Goal: Transaction & Acquisition: Obtain resource

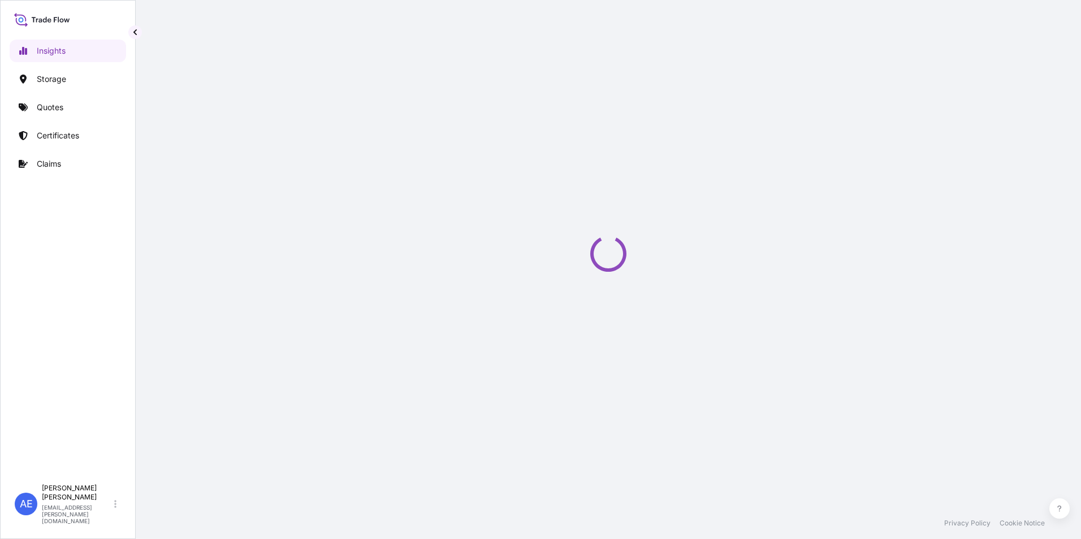
select select "2025"
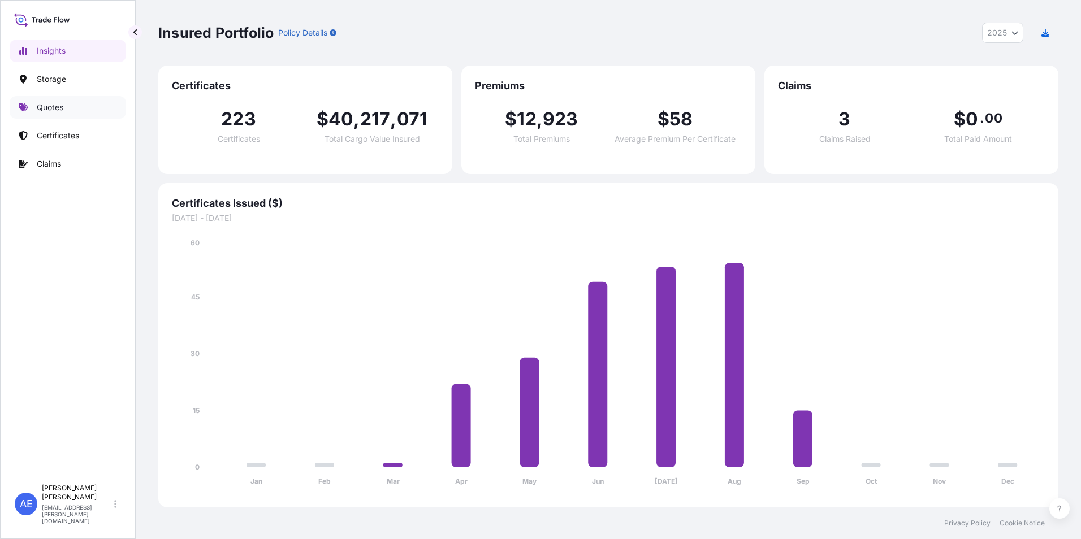
click at [56, 111] on p "Quotes" at bounding box center [50, 107] width 27 height 11
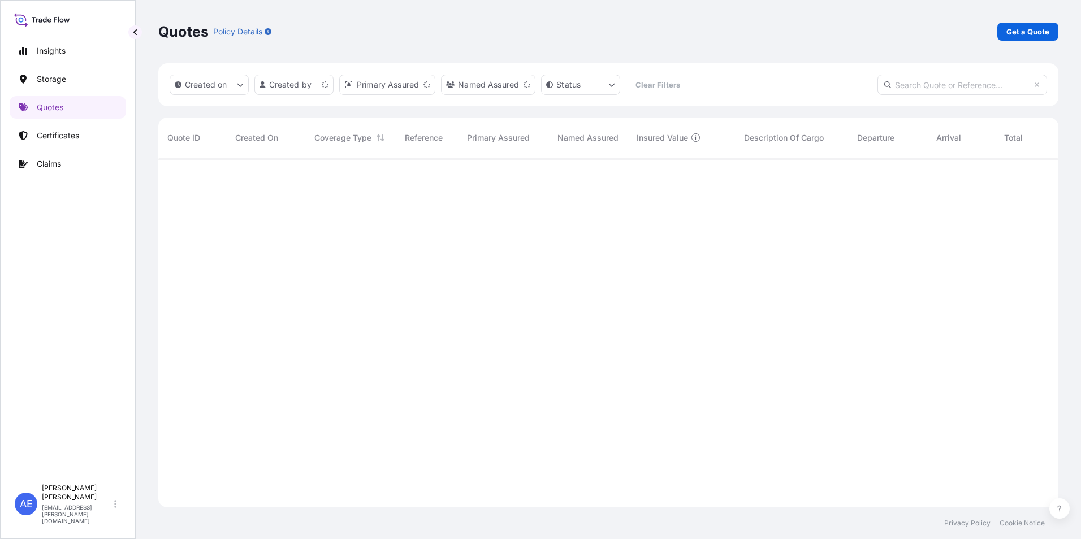
scroll to position [347, 892]
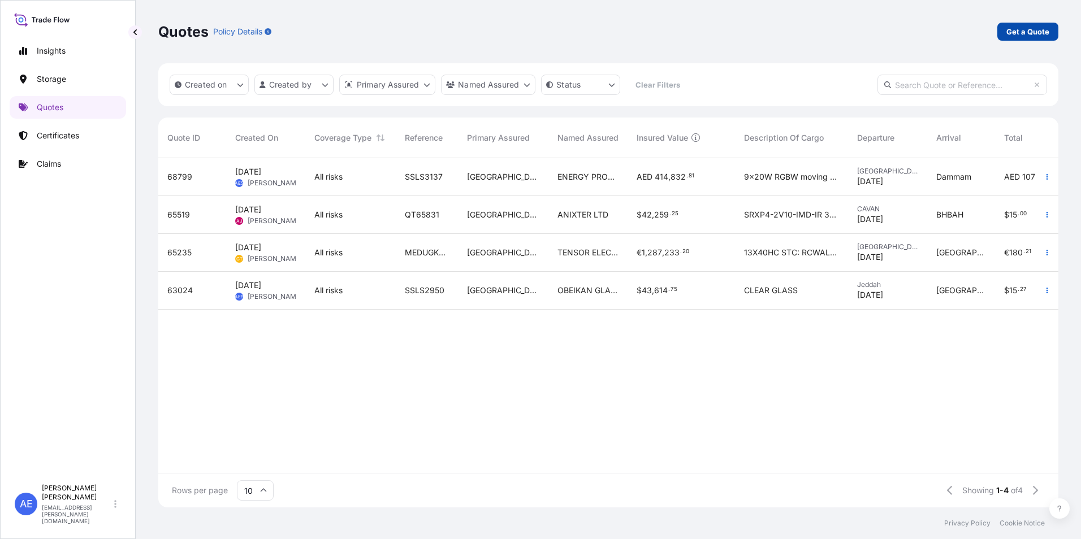
click at [1026, 32] on p "Get a Quote" at bounding box center [1027, 31] width 43 height 11
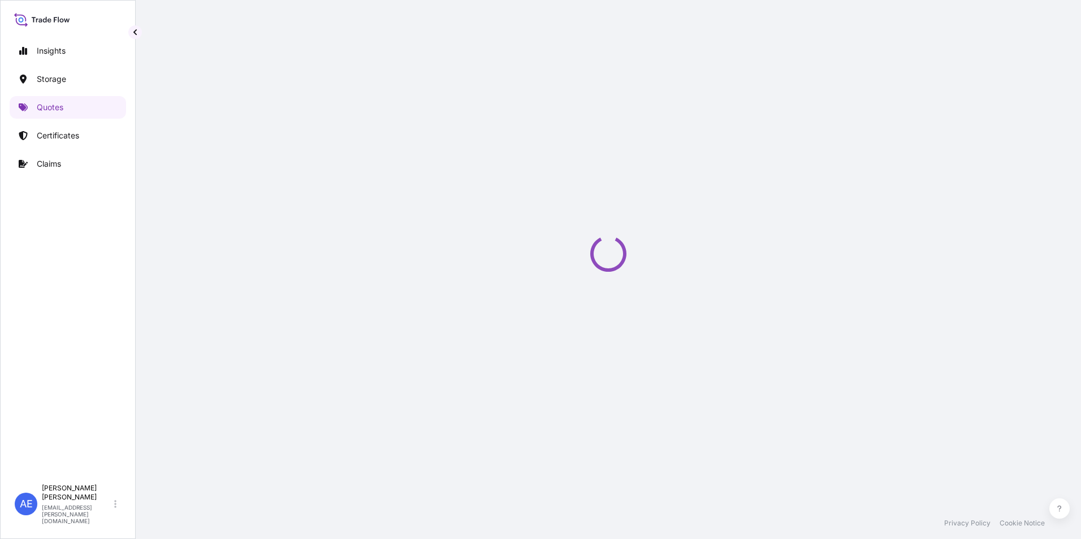
select select "Water"
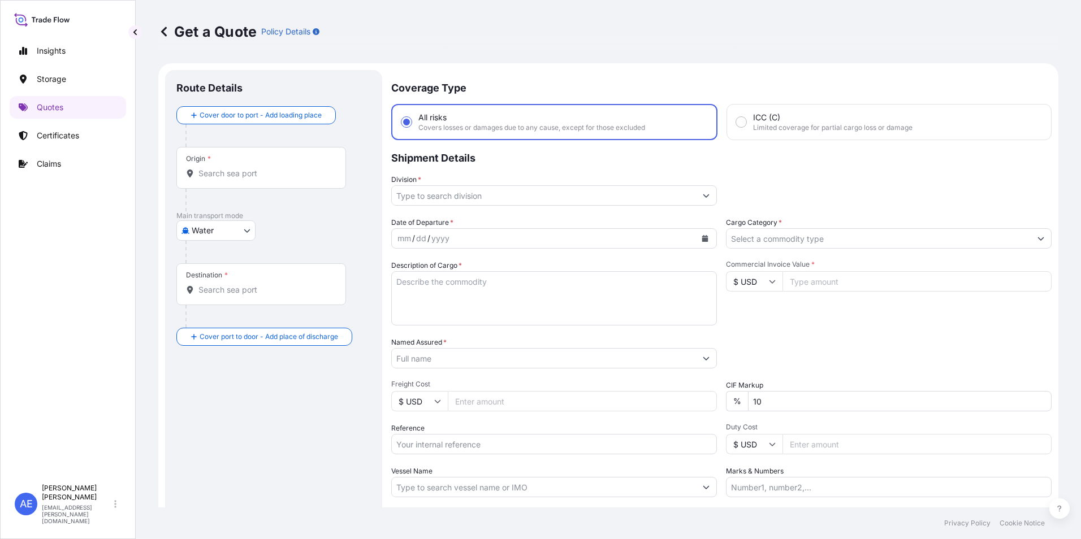
scroll to position [18, 0]
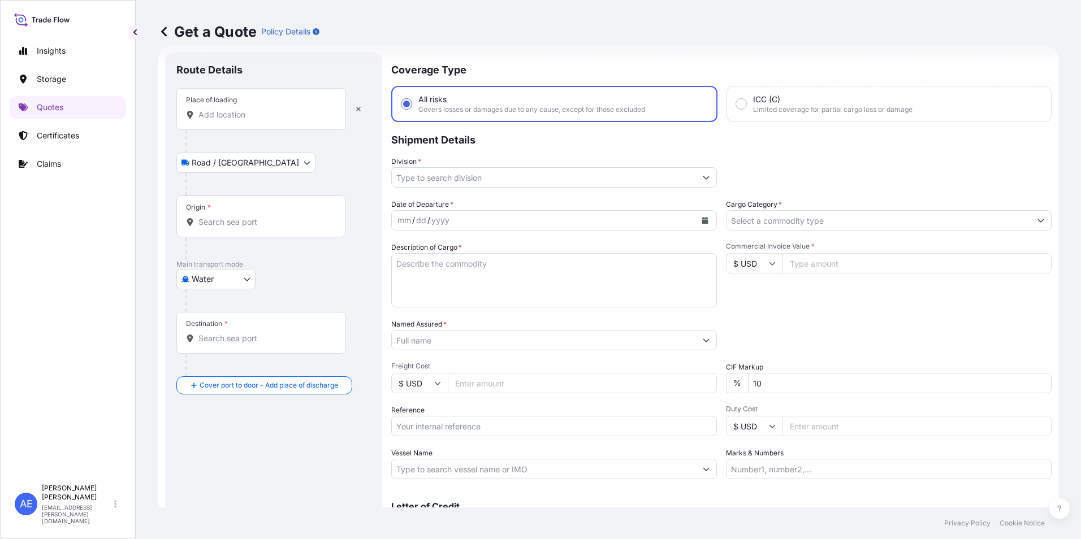
drag, startPoint x: 248, startPoint y: 122, endPoint x: 239, endPoint y: 111, distance: 14.4
click at [248, 122] on div "Place of loading" at bounding box center [261, 109] width 170 height 42
click at [248, 120] on input "Place of loading" at bounding box center [264, 114] width 133 height 11
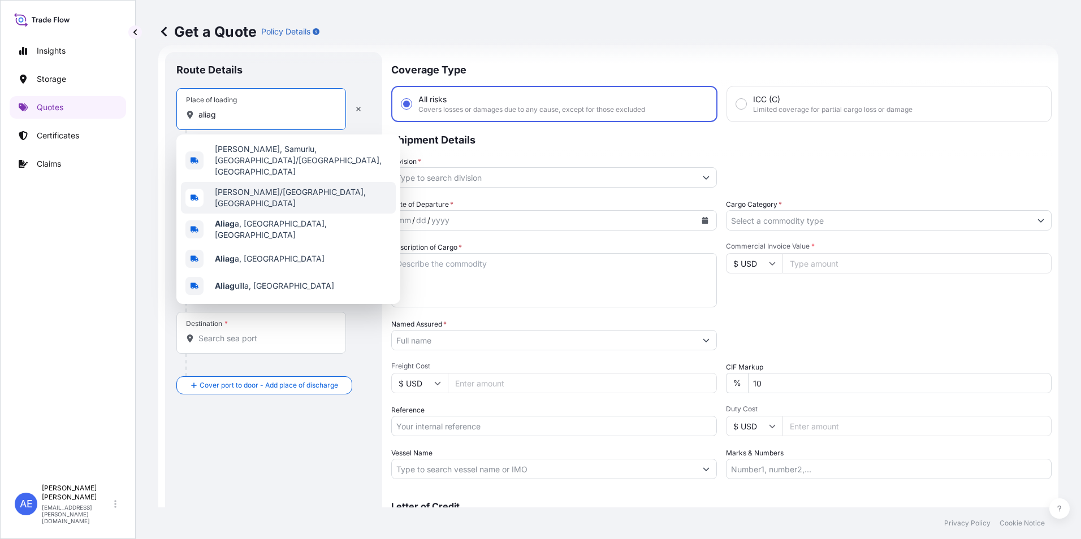
click at [281, 182] on div "[PERSON_NAME]/[GEOGRAPHIC_DATA], [GEOGRAPHIC_DATA]" at bounding box center [288, 198] width 215 height 32
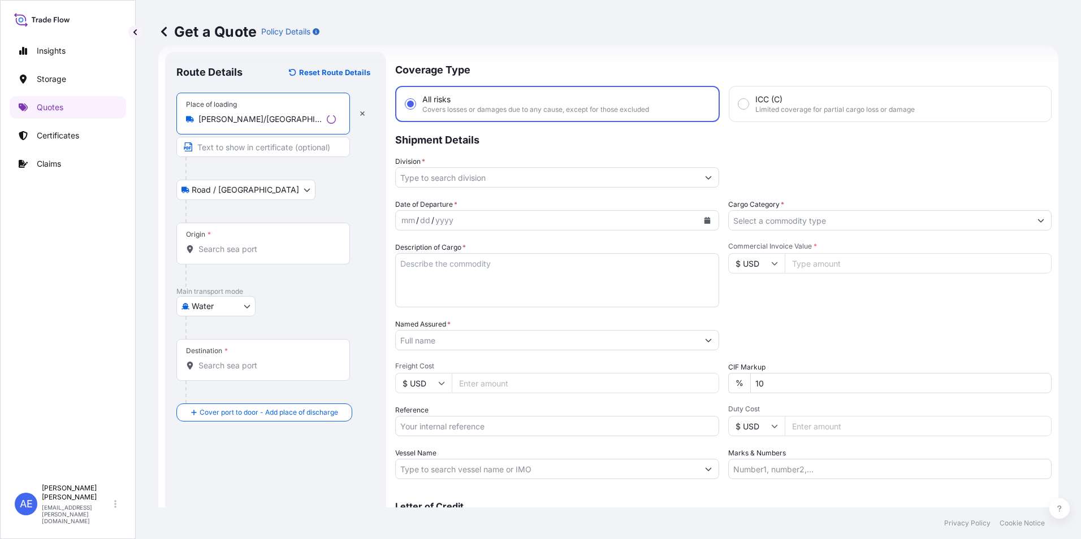
type input "[PERSON_NAME]/[GEOGRAPHIC_DATA], [GEOGRAPHIC_DATA]"
click at [228, 237] on div "Origin *" at bounding box center [263, 244] width 174 height 42
click at [228, 244] on input "Origin *" at bounding box center [266, 249] width 137 height 11
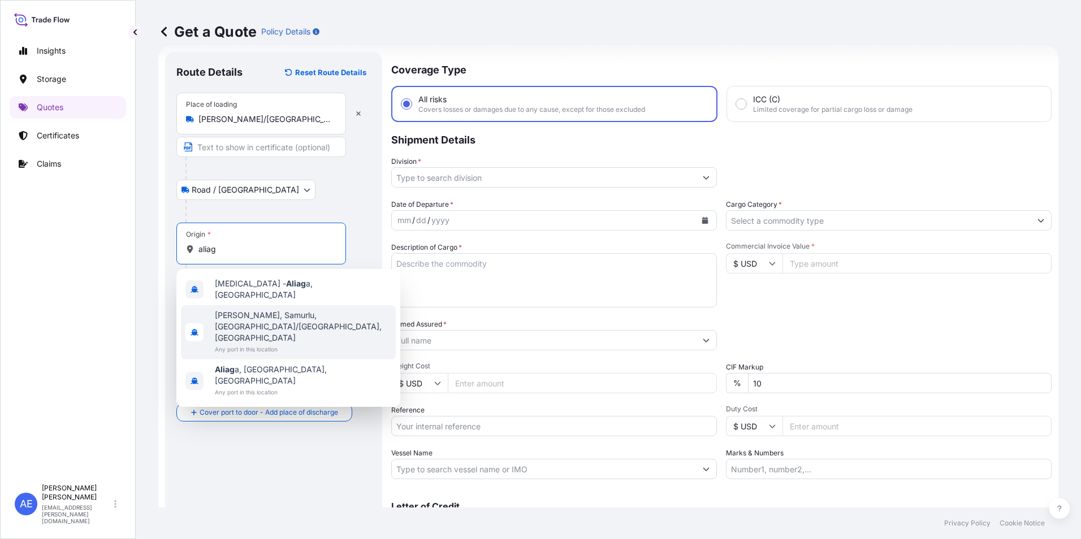
click at [286, 314] on span "[PERSON_NAME], Samurlu, [GEOGRAPHIC_DATA]/[GEOGRAPHIC_DATA], [GEOGRAPHIC_DATA]" at bounding box center [303, 327] width 176 height 34
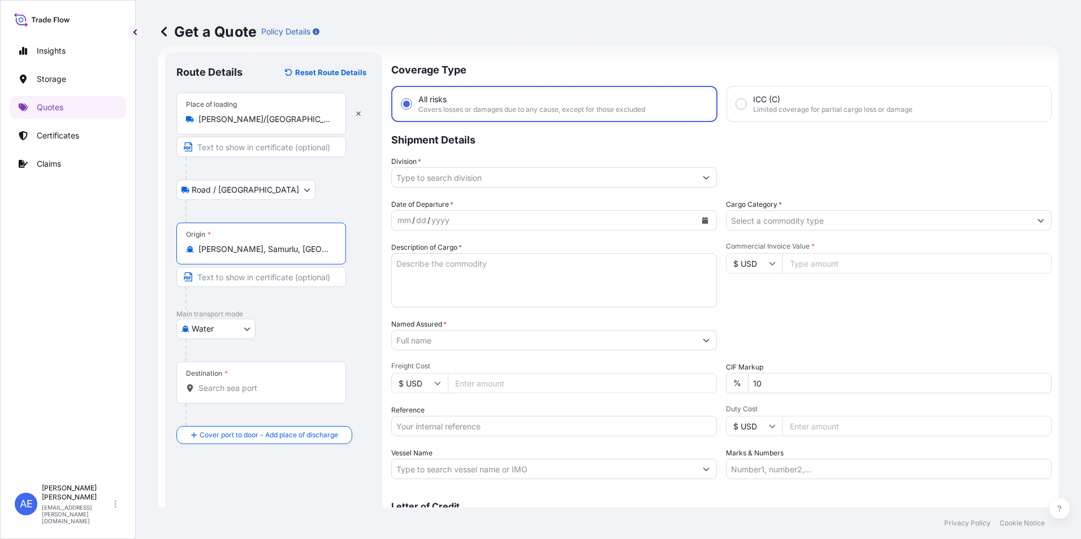
type input "[PERSON_NAME], Samurlu, [GEOGRAPHIC_DATA]/[GEOGRAPHIC_DATA], [GEOGRAPHIC_DATA]"
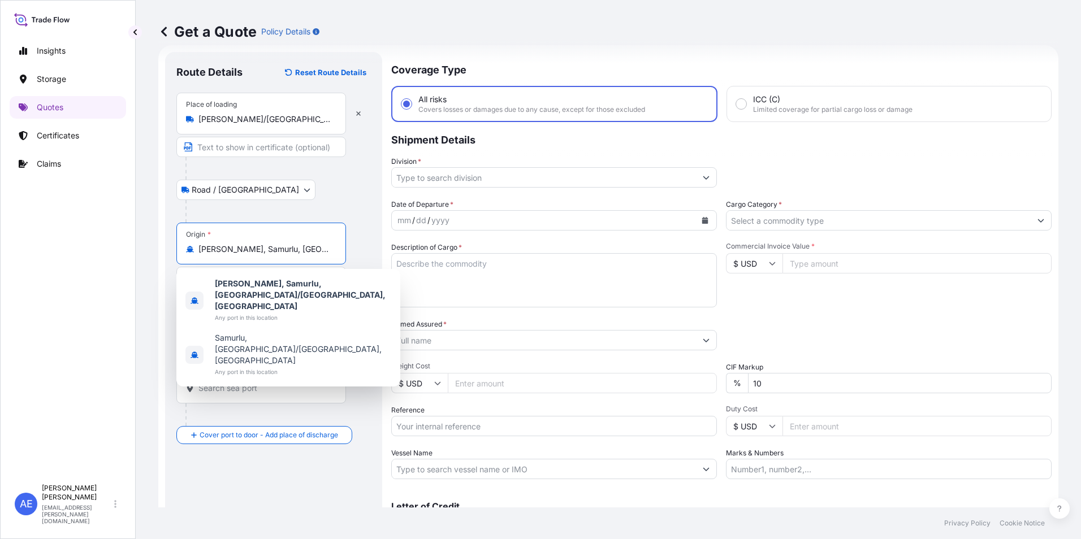
click at [270, 380] on div "Destination *" at bounding box center [261, 383] width 170 height 42
click at [270, 383] on input "Destination *" at bounding box center [264, 388] width 133 height 11
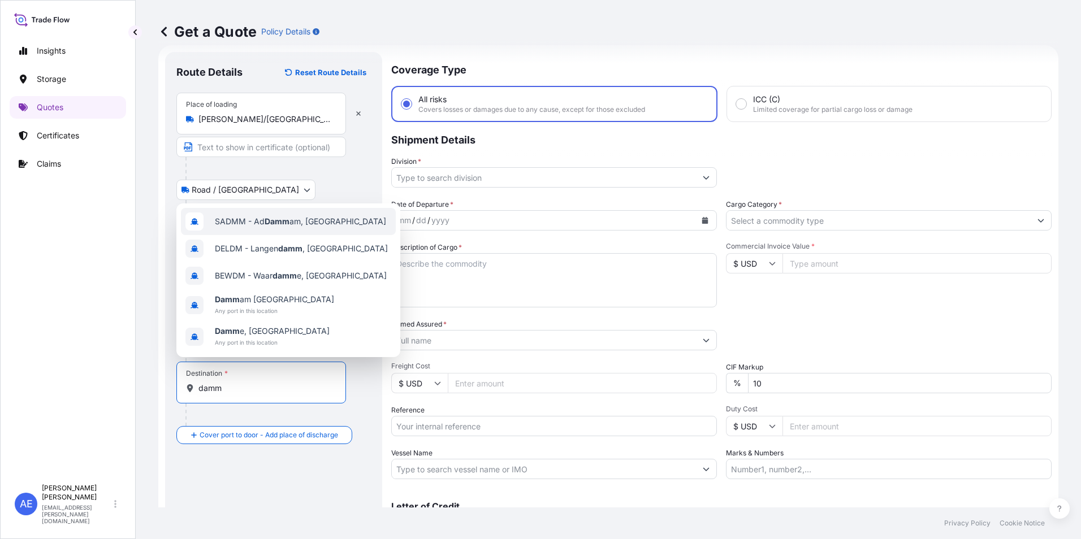
click at [260, 227] on div "SADMM - Ad Damm am, [GEOGRAPHIC_DATA]" at bounding box center [288, 221] width 215 height 27
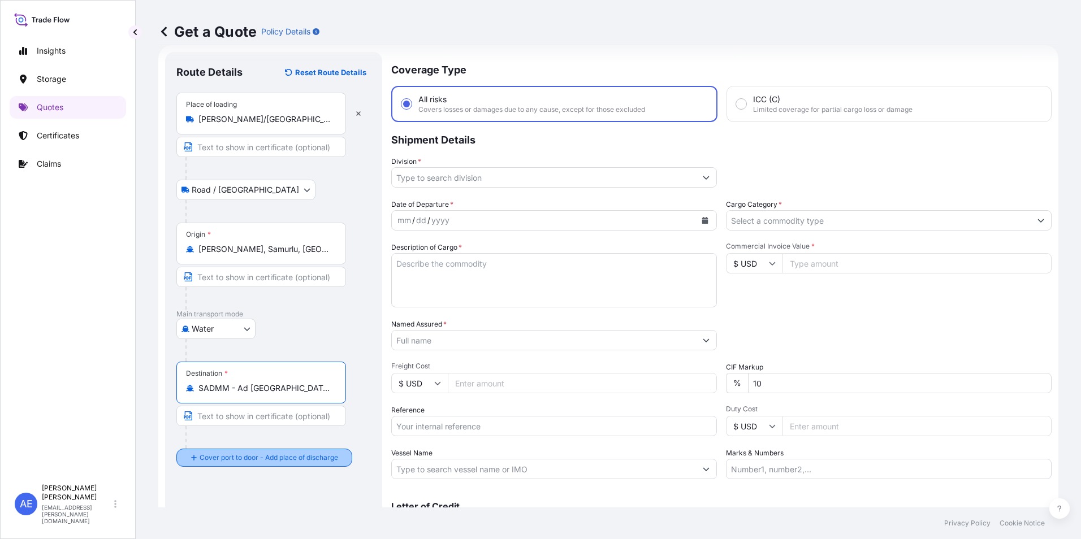
type input "SADMM - Ad [GEOGRAPHIC_DATA], [GEOGRAPHIC_DATA]"
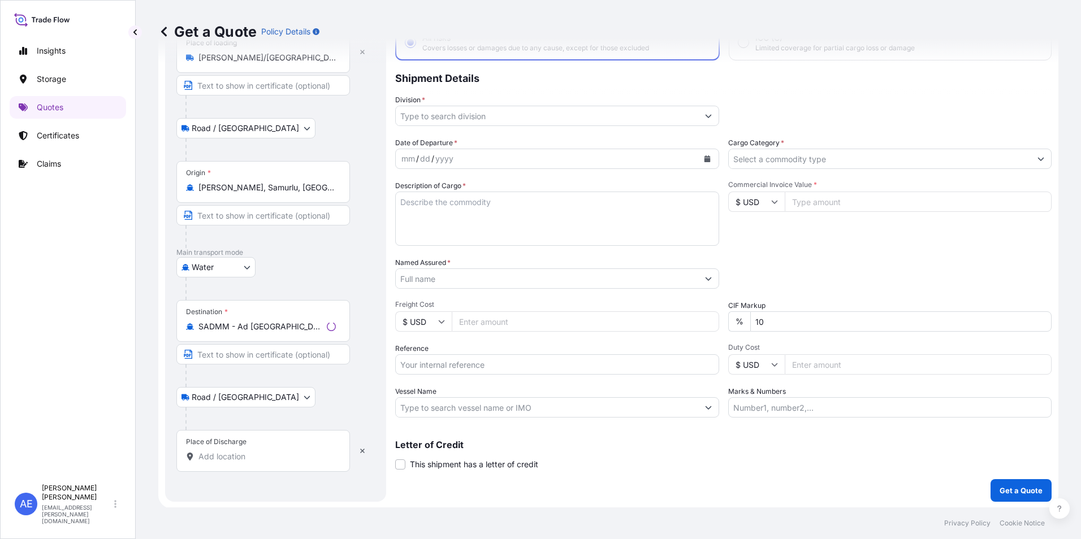
scroll to position [81, 0]
click at [229, 462] on div "Place of Discharge" at bounding box center [261, 450] width 170 height 42
click at [229, 461] on input "Place of Discharge" at bounding box center [264, 455] width 133 height 11
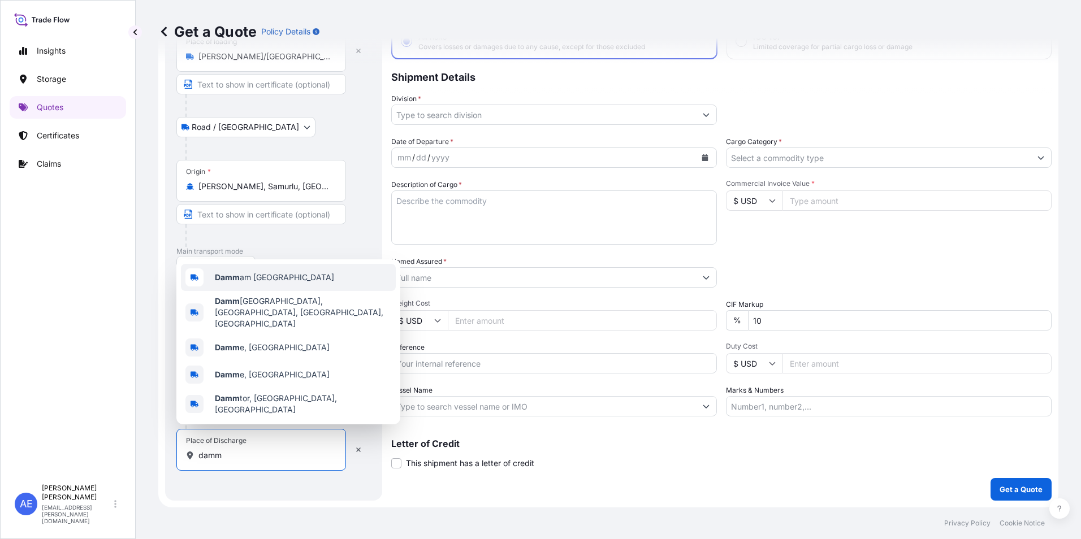
click at [256, 283] on span "Damm am [GEOGRAPHIC_DATA]" at bounding box center [274, 277] width 119 height 11
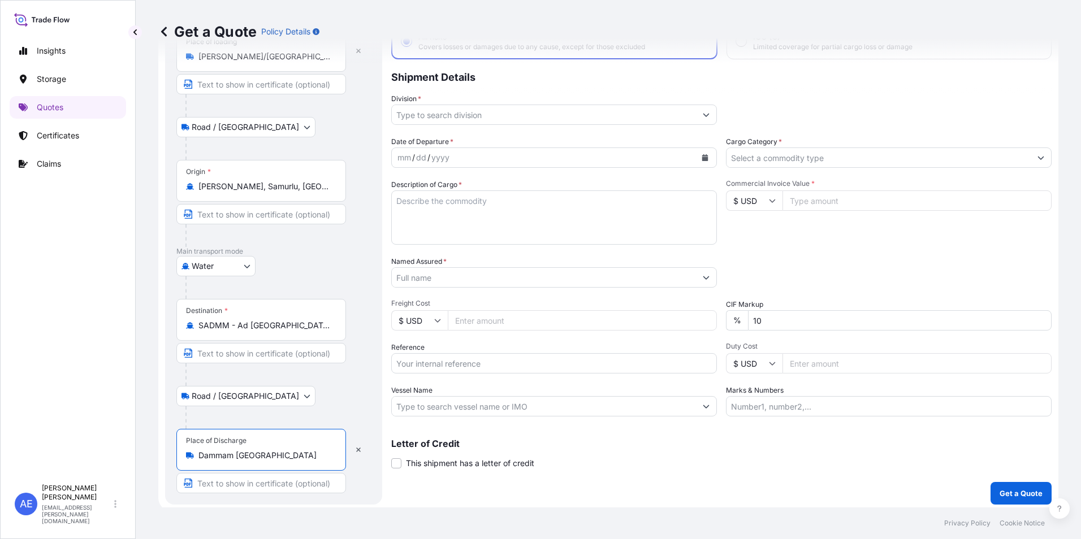
type input "Dammam [GEOGRAPHIC_DATA]"
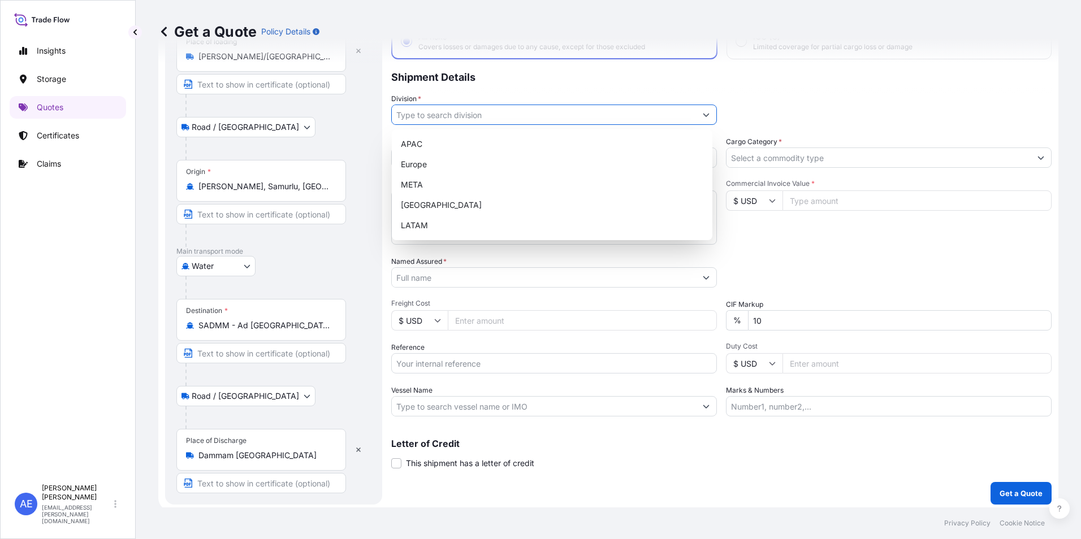
click at [612, 109] on input "Division *" at bounding box center [544, 115] width 304 height 20
click at [442, 179] on div "META" at bounding box center [552, 185] width 312 height 20
type input "META"
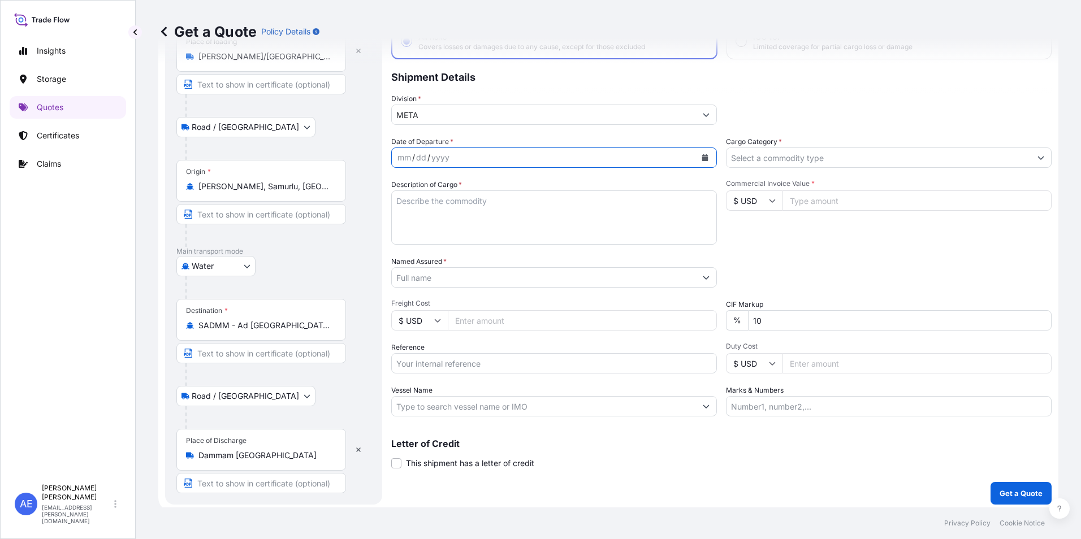
click at [703, 159] on icon "Calendar" at bounding box center [705, 157] width 6 height 7
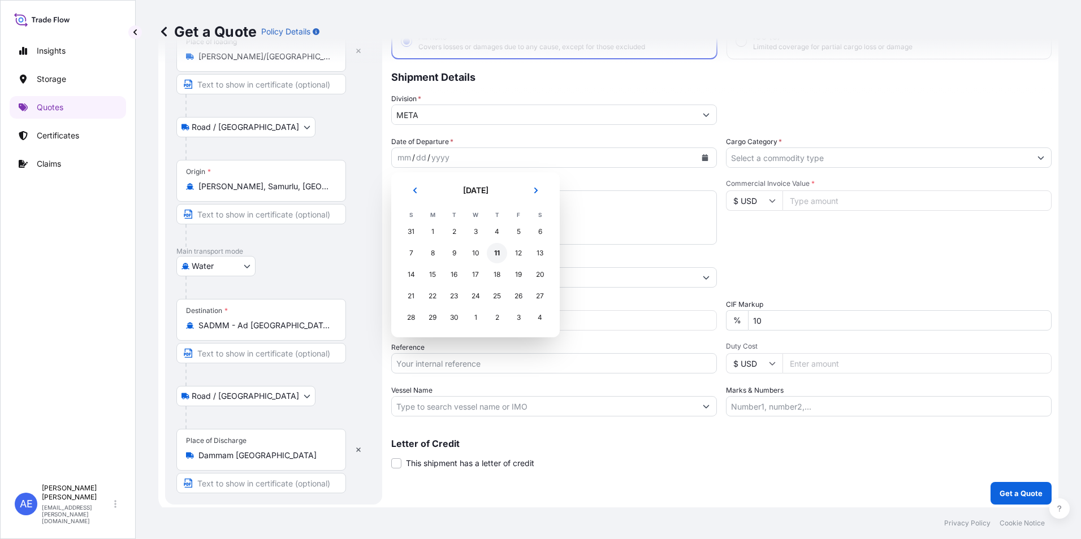
click at [499, 253] on div "11" at bounding box center [497, 253] width 20 height 20
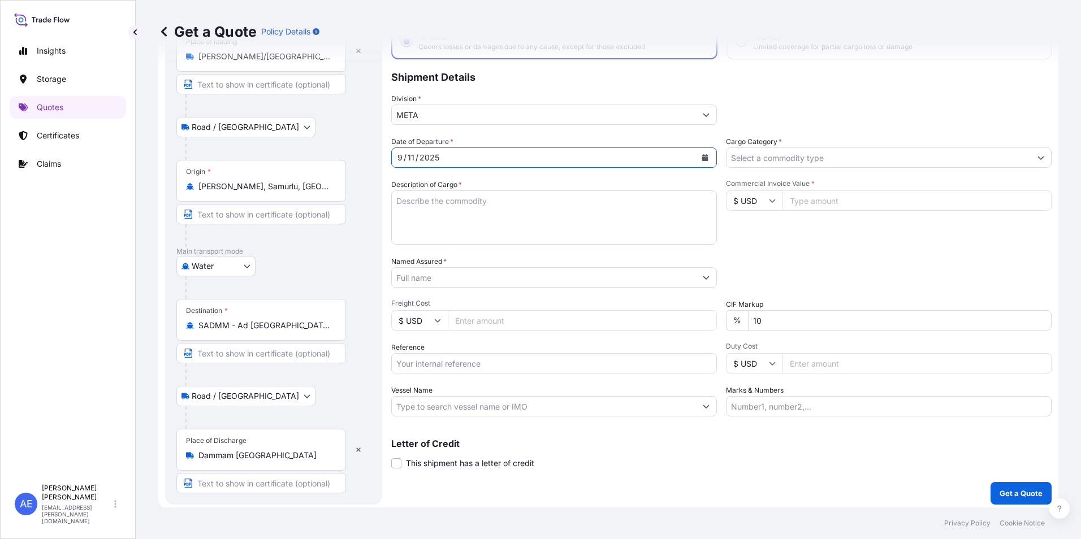
click at [705, 153] on button "Calendar" at bounding box center [705, 158] width 18 height 18
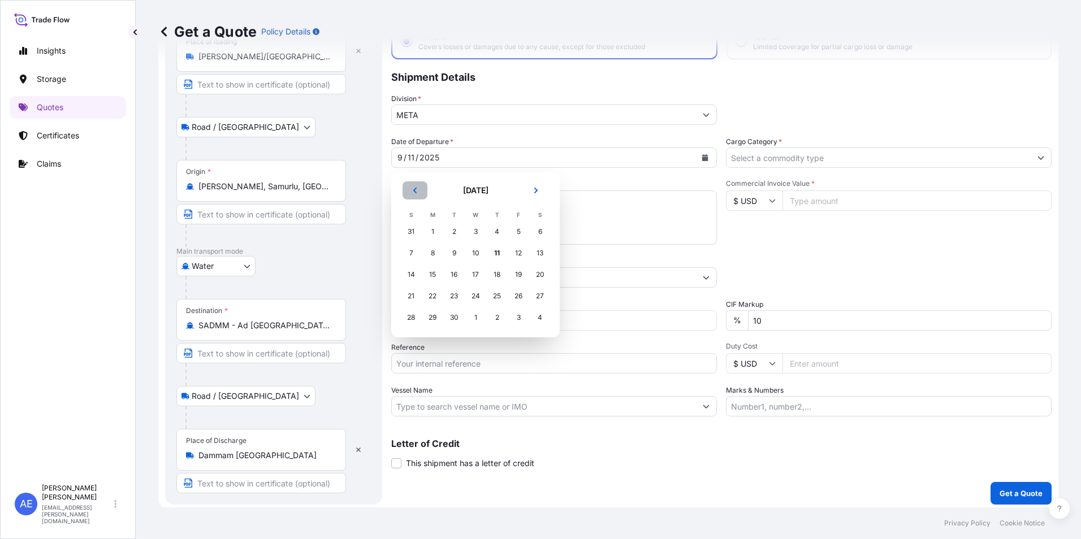
click at [418, 190] on button "Previous" at bounding box center [415, 191] width 25 height 18
click at [482, 319] on div "30" at bounding box center [475, 318] width 20 height 20
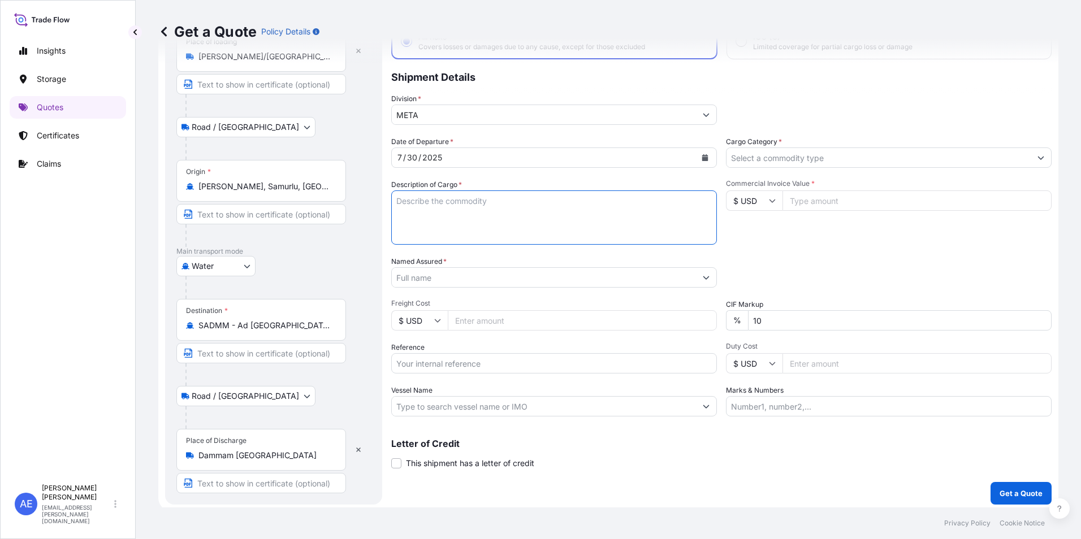
click at [499, 212] on textarea "Description of Cargo *" at bounding box center [554, 218] width 326 height 54
paste textarea "GEAR BOX"
type textarea "GEAR BOX"
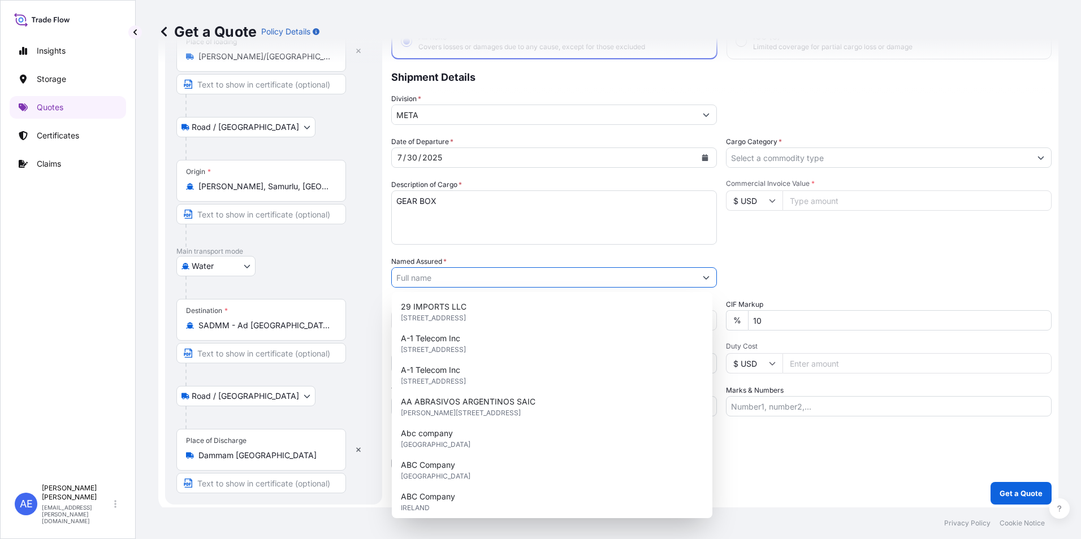
click at [461, 282] on input "Named Assured *" at bounding box center [544, 277] width 304 height 20
paste input "ALAA INT'L TRADING SERVICES CO"
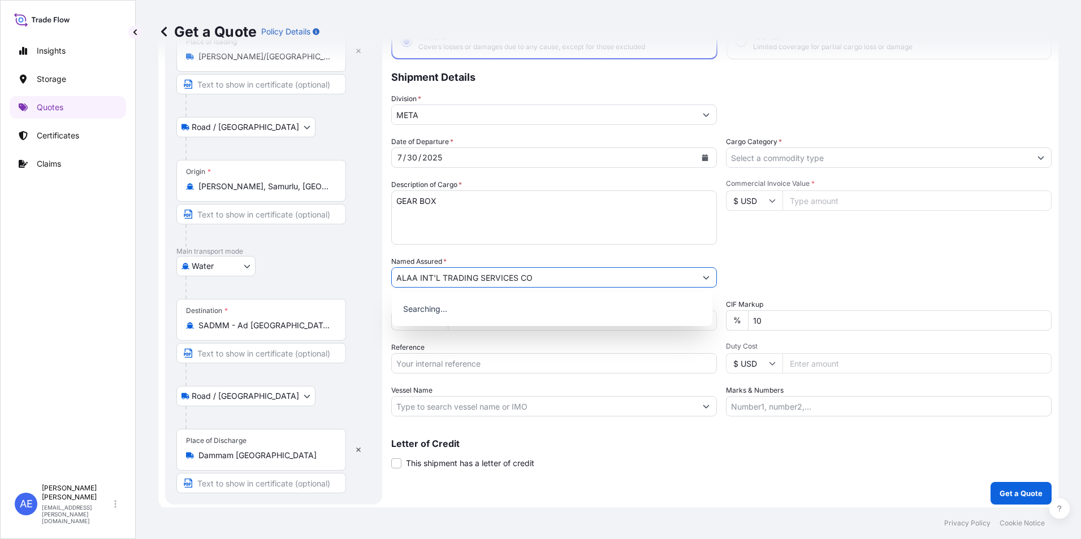
type input "ALAA INT'L TRADING SERVICES CO"
click at [796, 159] on input "Cargo Category *" at bounding box center [879, 158] width 304 height 20
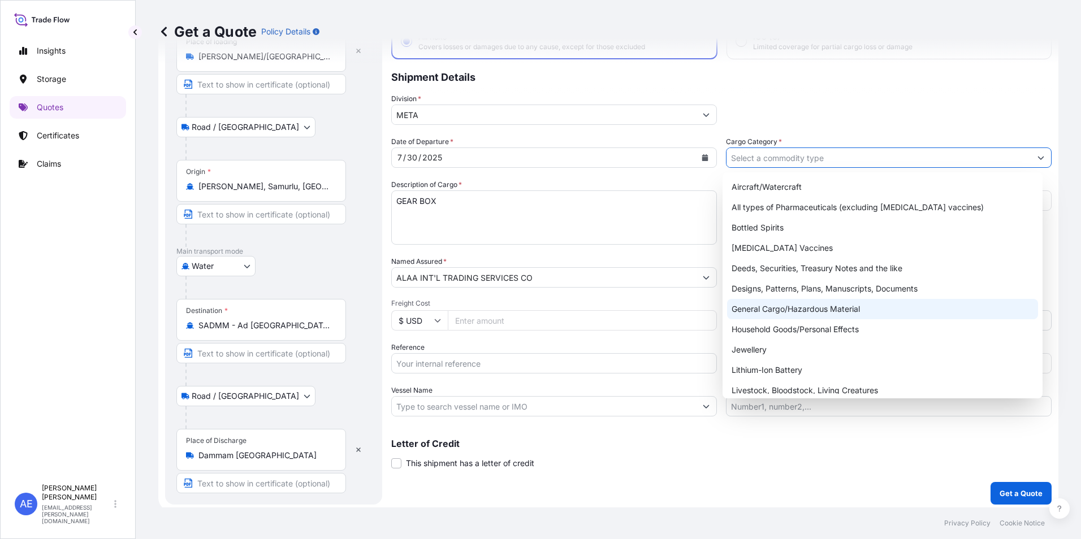
click at [787, 310] on div "General Cargo/Hazardous Material" at bounding box center [883, 309] width 312 height 20
type input "General Cargo/Hazardous Material"
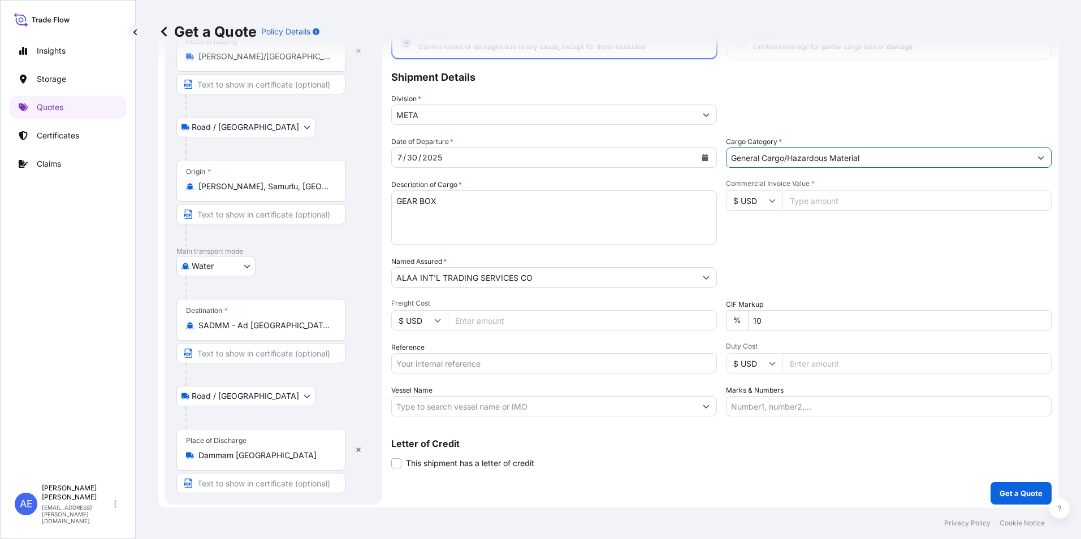
click at [746, 208] on input "$ USD" at bounding box center [754, 201] width 57 height 20
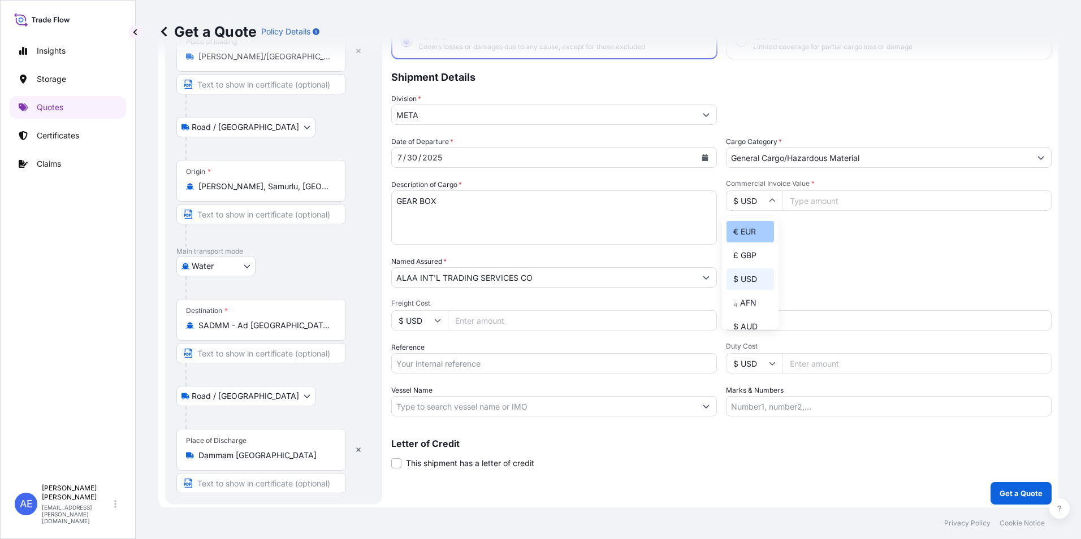
click at [755, 235] on div "€ EUR" at bounding box center [750, 231] width 47 height 21
type input "€ EUR"
click at [855, 198] on input "Commercial Invoice Value *" at bounding box center [917, 201] width 269 height 20
paste input "62400"
type input "62400"
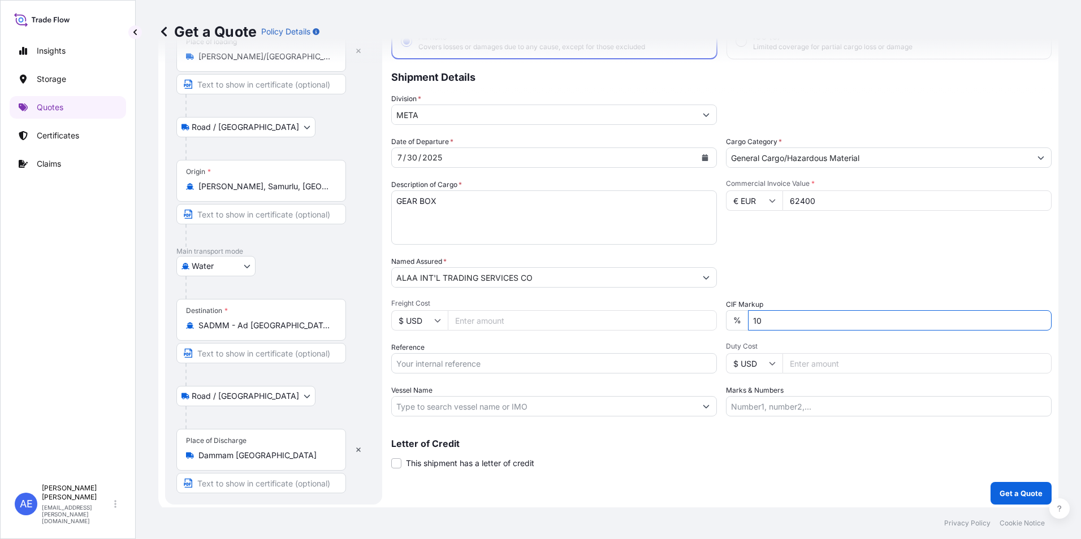
drag, startPoint x: 776, startPoint y: 325, endPoint x: 394, endPoint y: 363, distance: 384.2
click at [406, 363] on div "Date of Departure * [DATE] Cargo Category * General Cargo/Hazardous Material De…" at bounding box center [721, 276] width 660 height 280
type input "0"
click at [788, 282] on div "Packing Category Type to search a container mode Please select a primary mode o…" at bounding box center [889, 272] width 326 height 32
click at [443, 366] on input "Reference" at bounding box center [554, 363] width 326 height 20
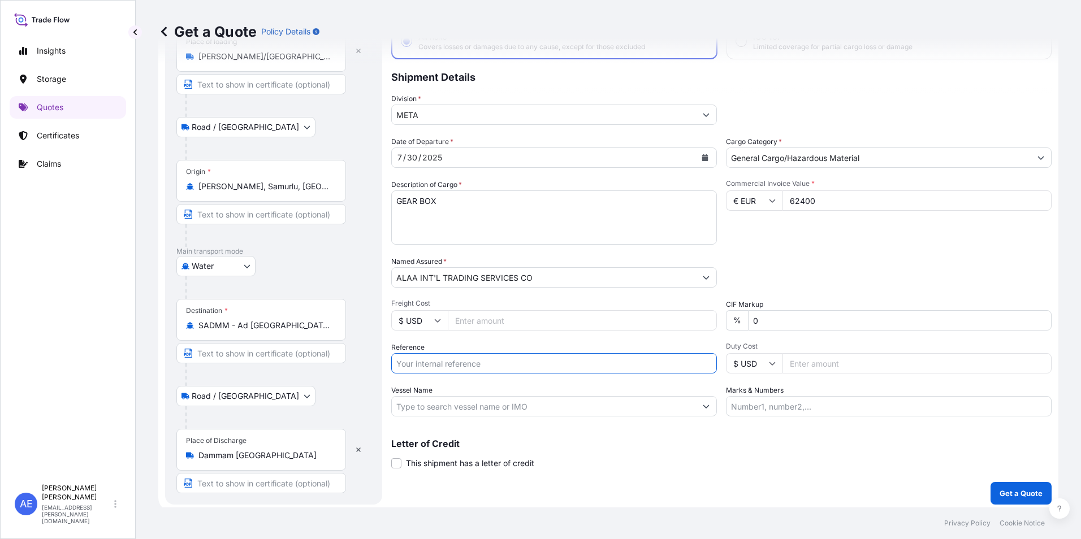
paste input "BL:HLCUIZ1250744849"
paste input "SSLS3166"
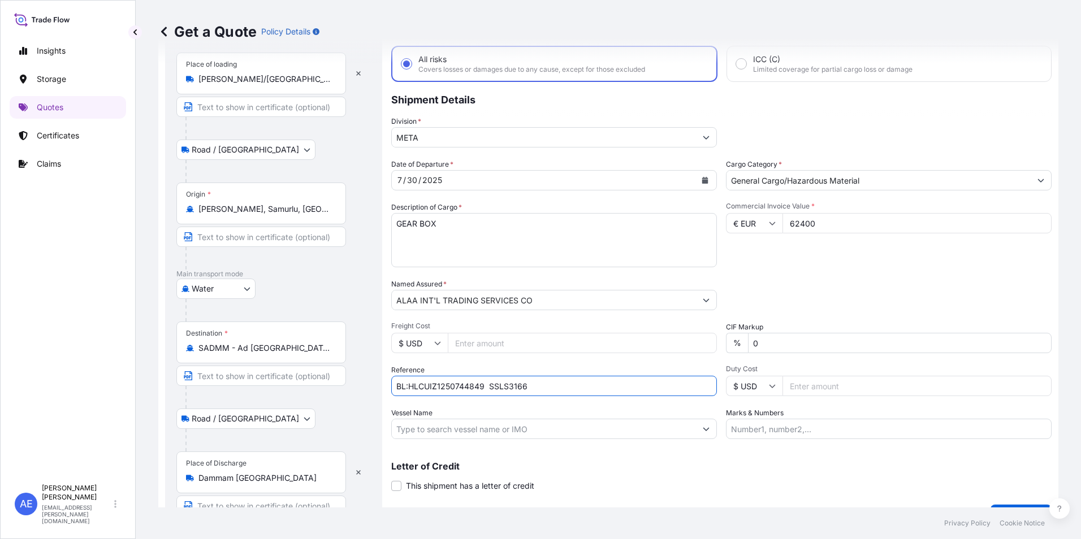
scroll to position [85, 0]
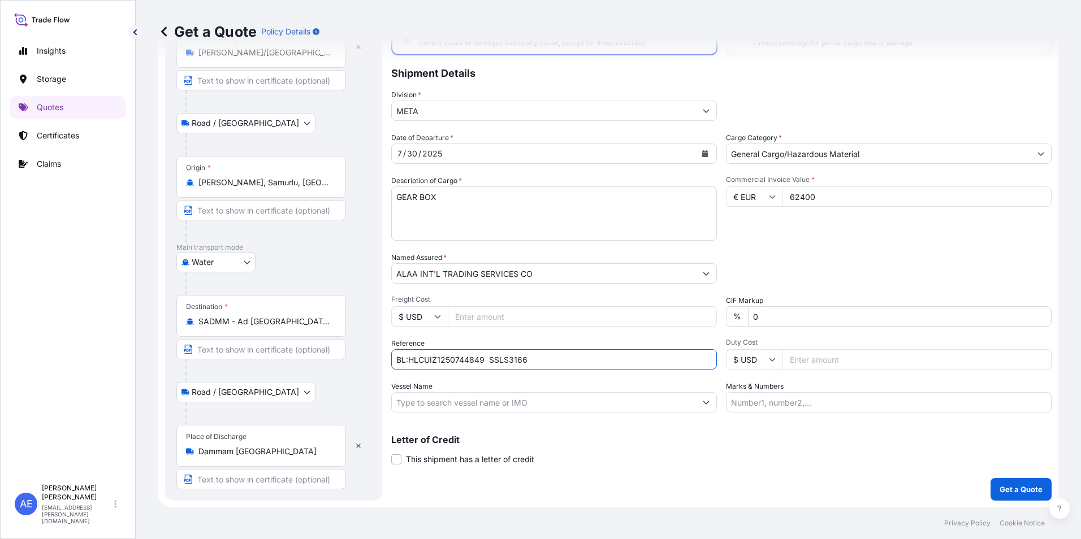
type input "BL:HLCUIZ1250744849 SSLS3166"
click at [1023, 490] on p "Get a Quote" at bounding box center [1021, 489] width 43 height 11
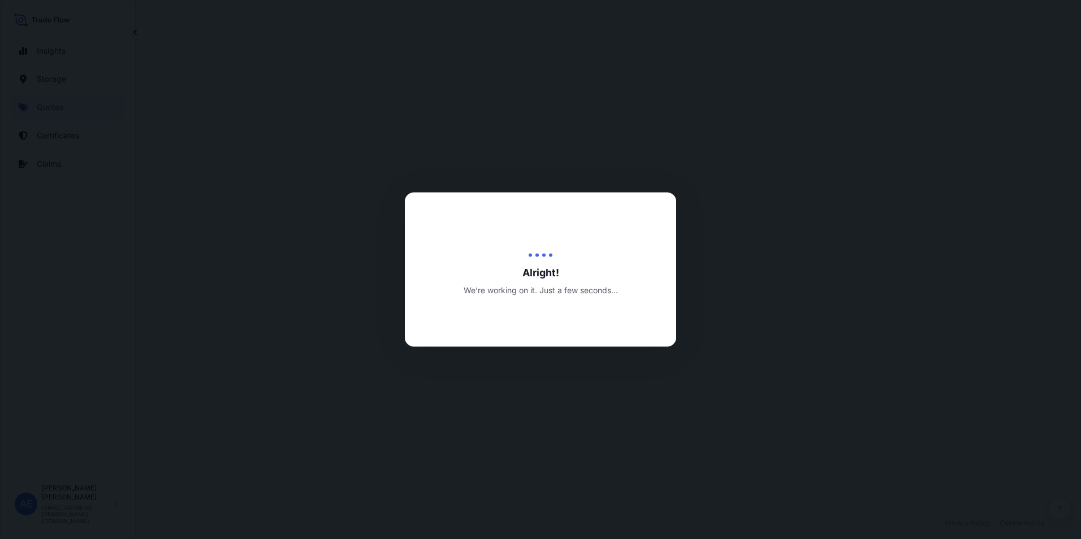
select select "Road / [GEOGRAPHIC_DATA]"
select select "Water"
select select "Road / [GEOGRAPHIC_DATA]"
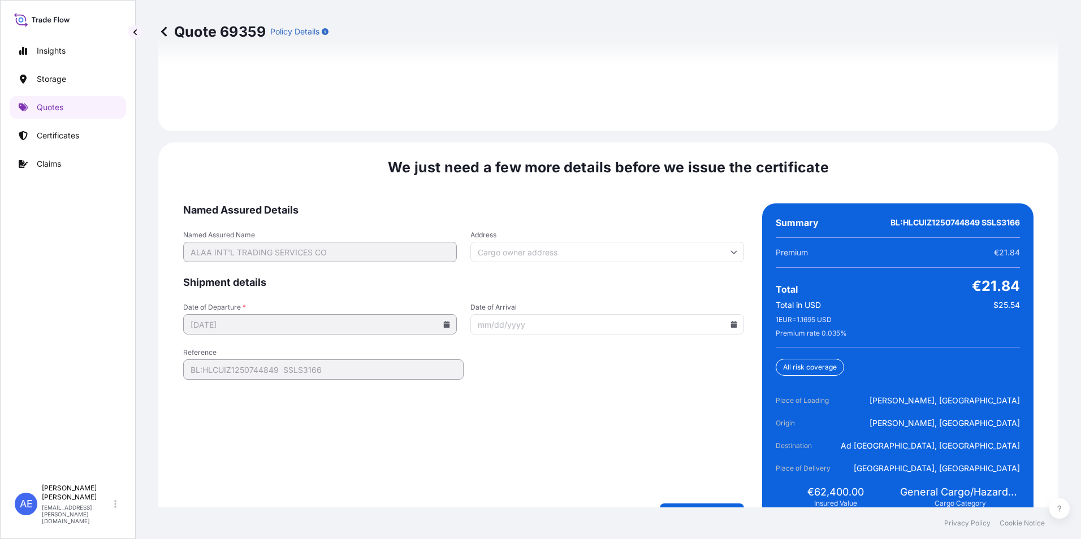
scroll to position [1741, 0]
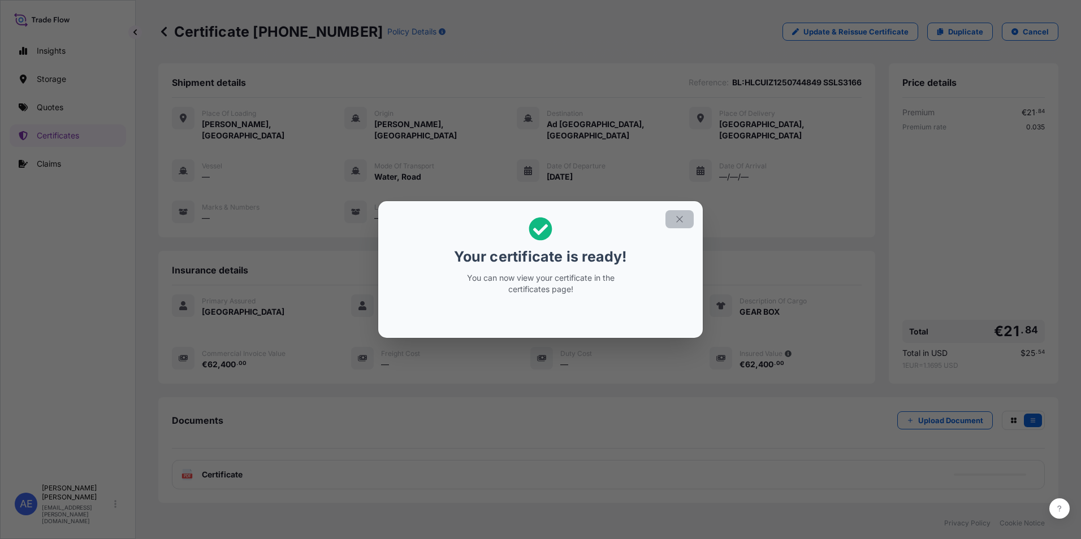
click at [681, 220] on icon "button" at bounding box center [680, 219] width 10 height 10
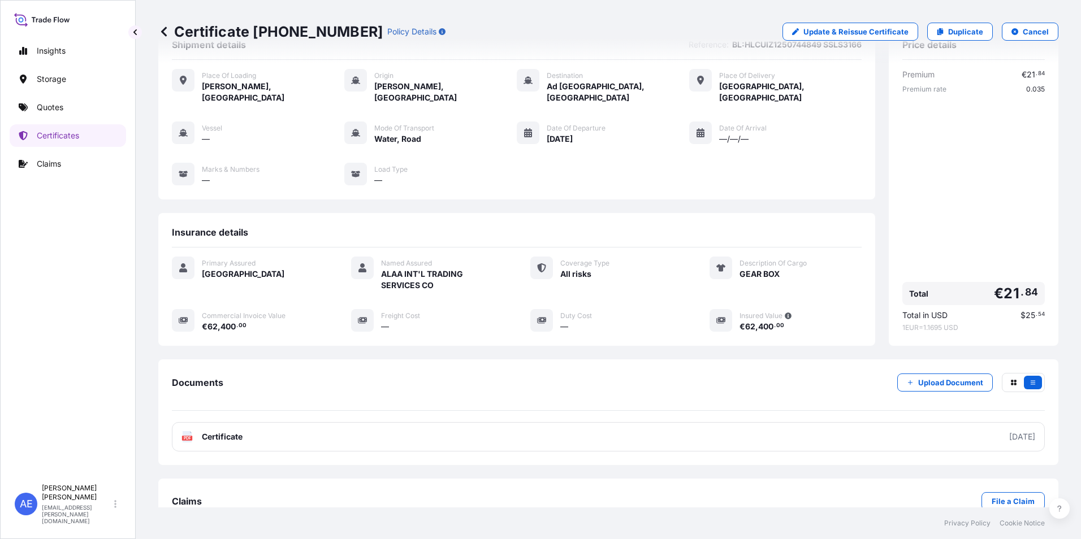
scroll to position [55, 0]
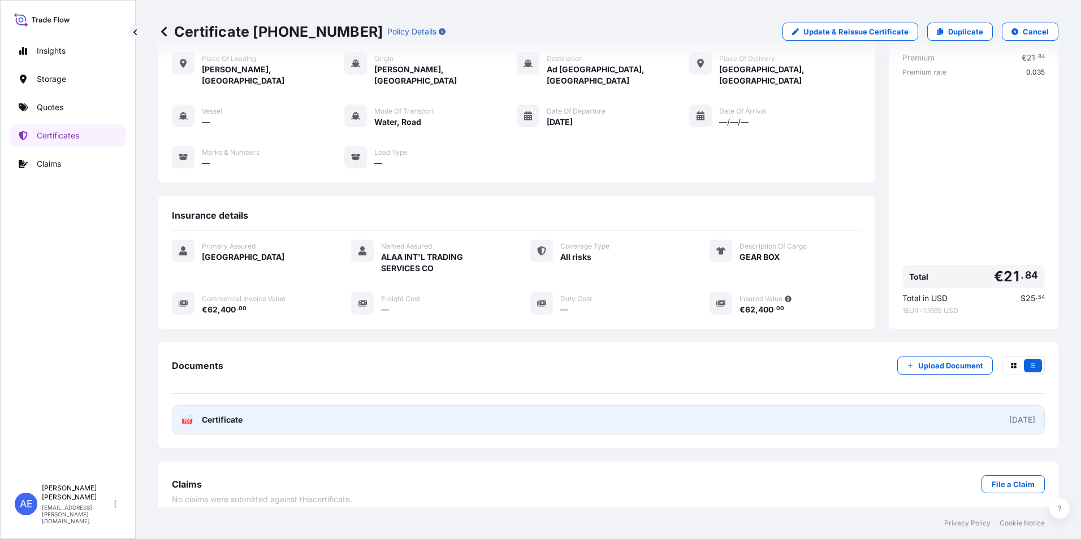
click at [446, 414] on link "PDF Certificate [DATE]" at bounding box center [608, 419] width 873 height 29
